Goal: Task Accomplishment & Management: Use online tool/utility

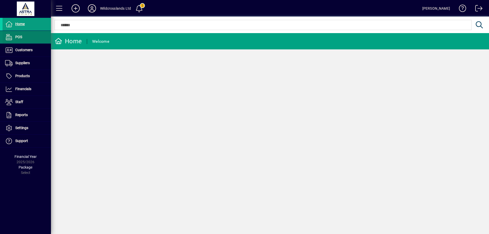
click at [22, 36] on span at bounding box center [27, 37] width 48 height 12
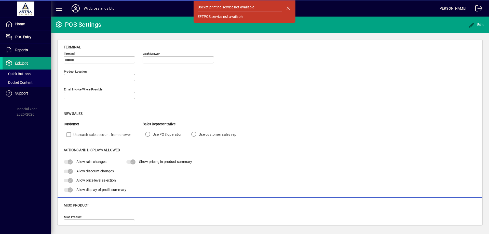
type input "**********"
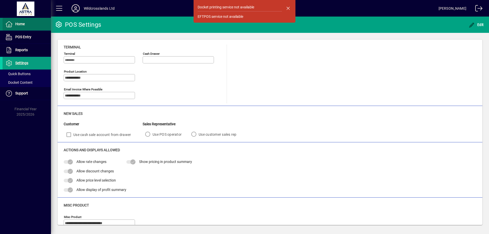
click at [20, 25] on span "Home" at bounding box center [19, 24] width 9 height 4
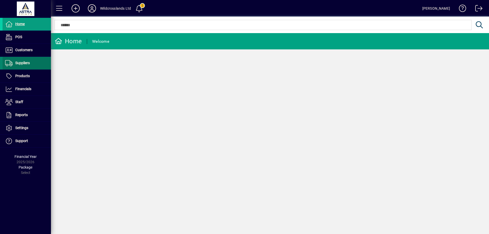
click at [17, 62] on span "Suppliers" at bounding box center [22, 63] width 15 height 4
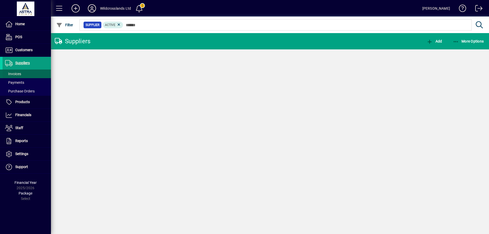
click at [24, 48] on span "Customers" at bounding box center [23, 50] width 17 height 4
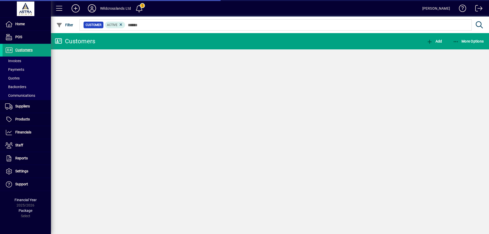
click at [18, 61] on span "Invoices" at bounding box center [13, 61] width 16 height 4
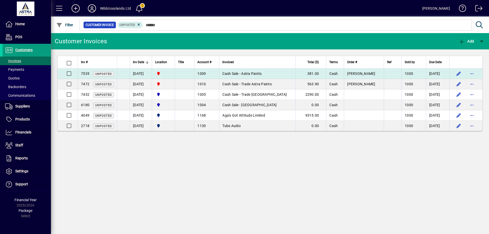
click at [244, 73] on span "Cash Sale - Astra Paints" at bounding box center [241, 74] width 39 height 4
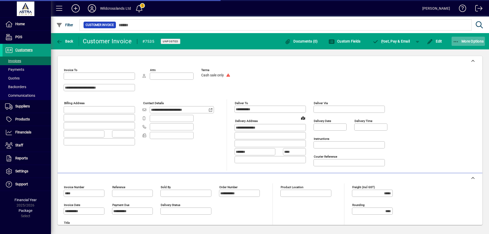
click at [462, 43] on span "More Options" at bounding box center [468, 41] width 31 height 4
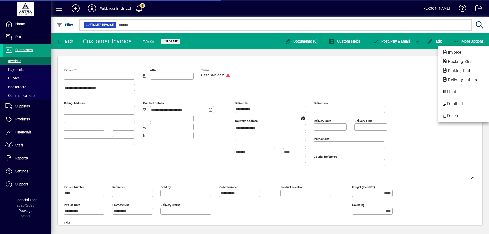
type input "**********"
click at [398, 74] on div at bounding box center [244, 117] width 489 height 234
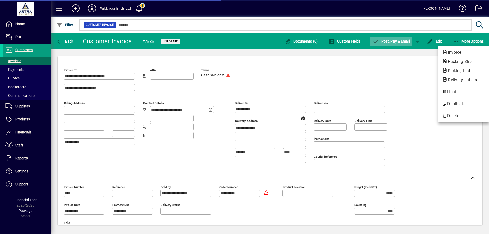
type input "********"
click at [416, 39] on span "button" at bounding box center [417, 41] width 12 height 12
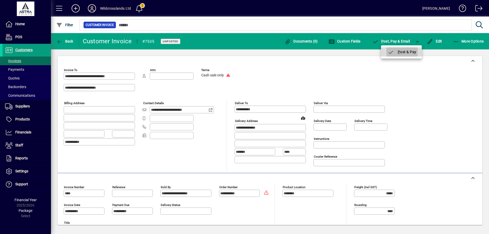
click at [409, 52] on span "P ost & Pay" at bounding box center [402, 52] width 29 height 4
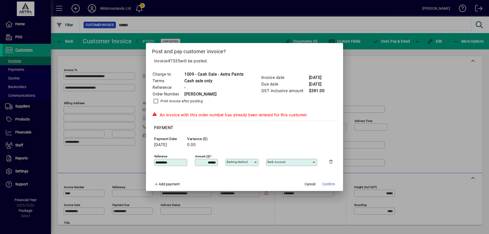
type input "**********"
click at [327, 184] on span "Confirm" at bounding box center [328, 184] width 13 height 5
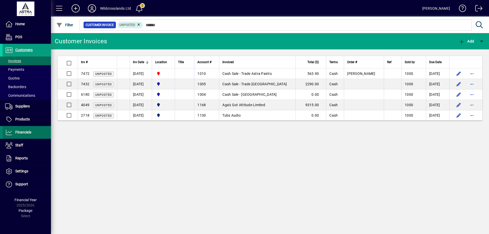
click at [18, 133] on span "Financials" at bounding box center [23, 132] width 16 height 4
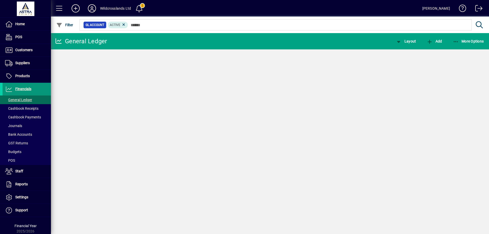
click at [19, 91] on span "Financials" at bounding box center [17, 89] width 29 height 6
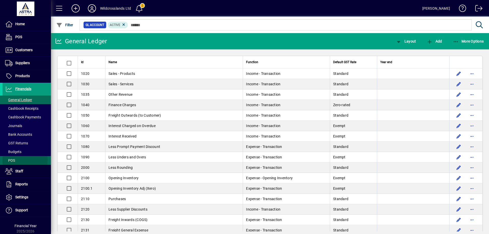
click at [10, 158] on span "POS" at bounding box center [10, 160] width 10 height 4
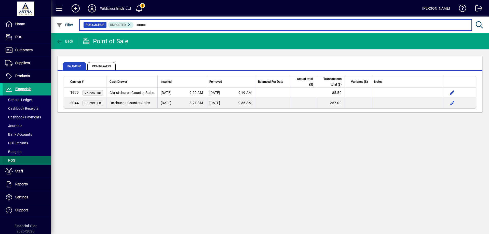
scroll to position [11, 0]
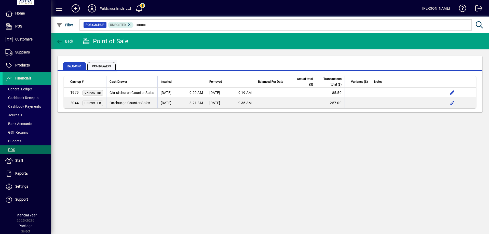
click at [101, 65] on span "Cash Drawers" at bounding box center [101, 66] width 28 height 8
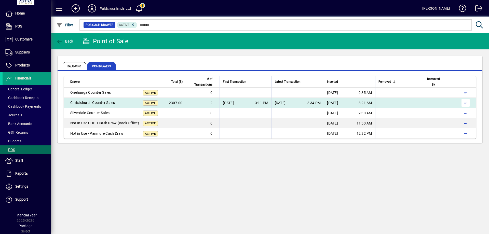
click at [465, 100] on span "button" at bounding box center [465, 103] width 12 height 12
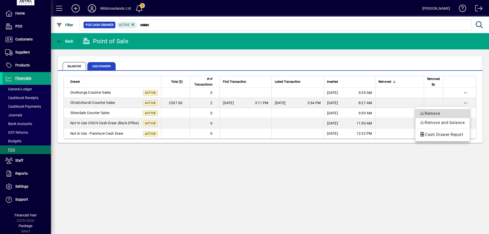
click at [432, 112] on span "Remove" at bounding box center [442, 114] width 46 height 6
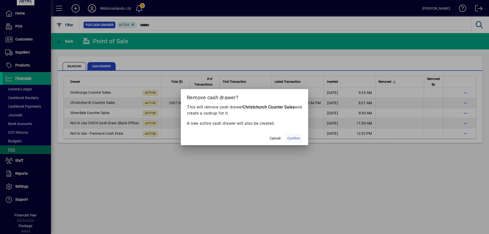
click at [294, 137] on span "Confirm" at bounding box center [293, 138] width 13 height 5
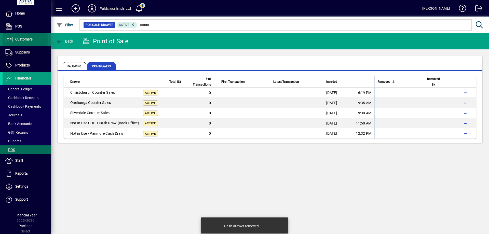
click at [16, 39] on span "Customers" at bounding box center [23, 39] width 17 height 4
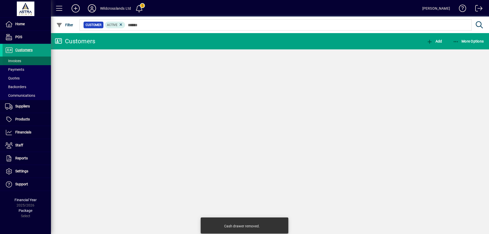
click at [13, 59] on span "Invoices" at bounding box center [13, 61] width 16 height 4
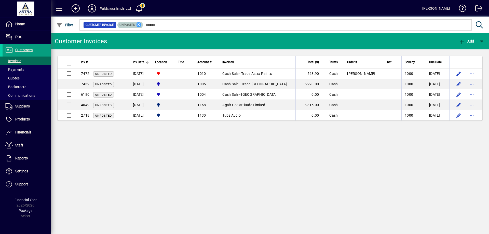
click at [140, 25] on icon at bounding box center [138, 24] width 5 height 5
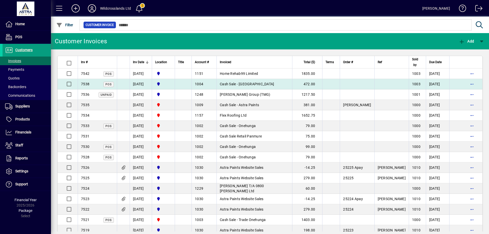
click at [239, 83] on span "Cash Sale - [GEOGRAPHIC_DATA]" at bounding box center [247, 84] width 54 height 4
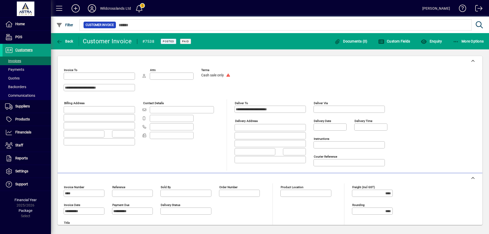
type input "**********"
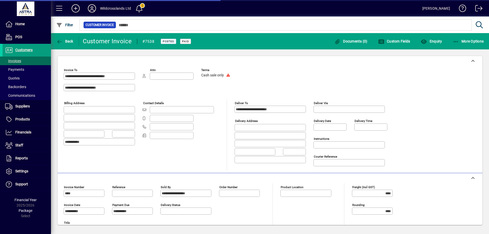
scroll to position [79, 0]
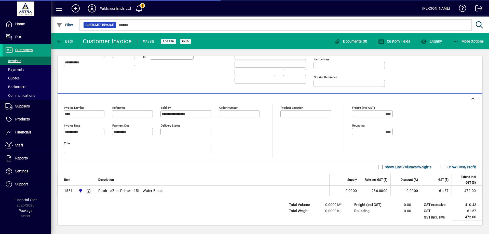
type input "**********"
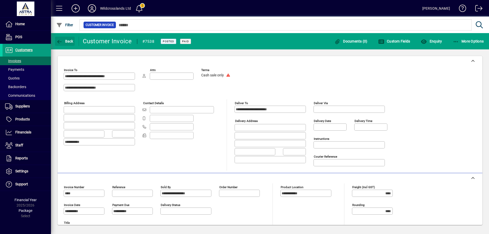
drag, startPoint x: 70, startPoint y: 39, endPoint x: 141, endPoint y: 98, distance: 91.9
click at [70, 39] on button "Back" at bounding box center [65, 41] width 20 height 9
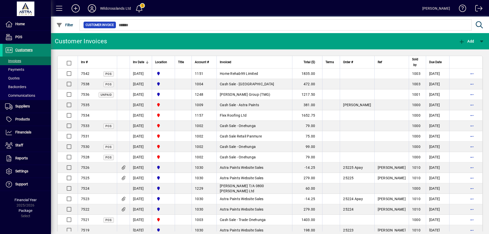
drag, startPoint x: 19, startPoint y: 44, endPoint x: 22, endPoint y: 50, distance: 7.1
click at [19, 44] on span at bounding box center [27, 50] width 48 height 13
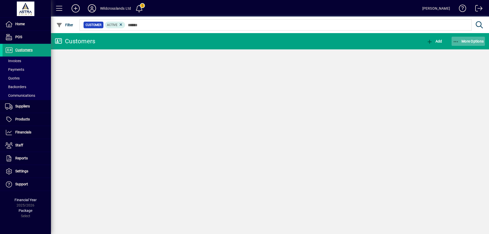
click at [465, 39] on span "More Options" at bounding box center [468, 41] width 31 height 4
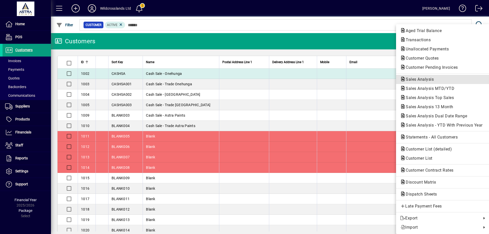
click at [421, 78] on span "Sales Analysis" at bounding box center [418, 79] width 36 height 5
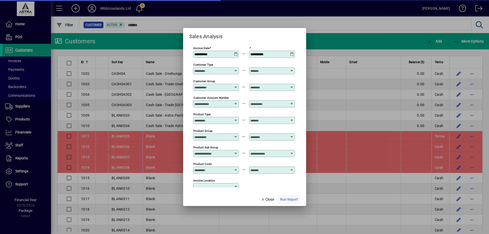
click at [289, 200] on span "Run Report" at bounding box center [289, 199] width 18 height 5
type input "**********"
